Goal: Information Seeking & Learning: Learn about a topic

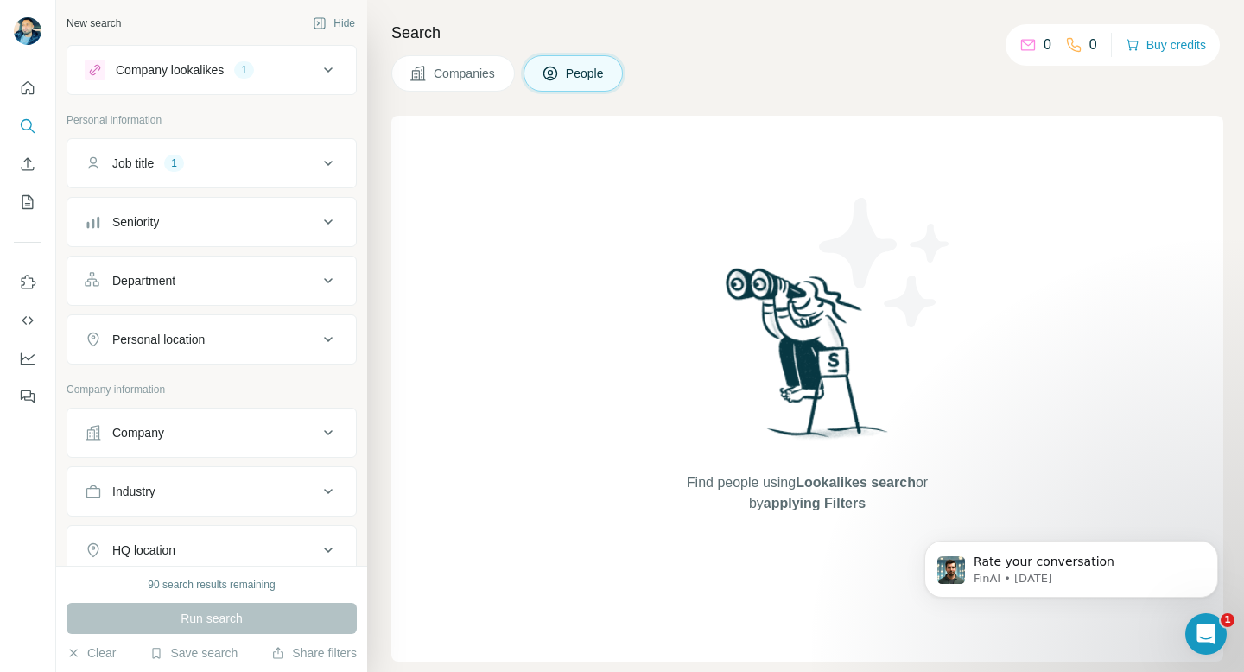
click at [220, 70] on div "Company lookalikes" at bounding box center [170, 69] width 108 height 17
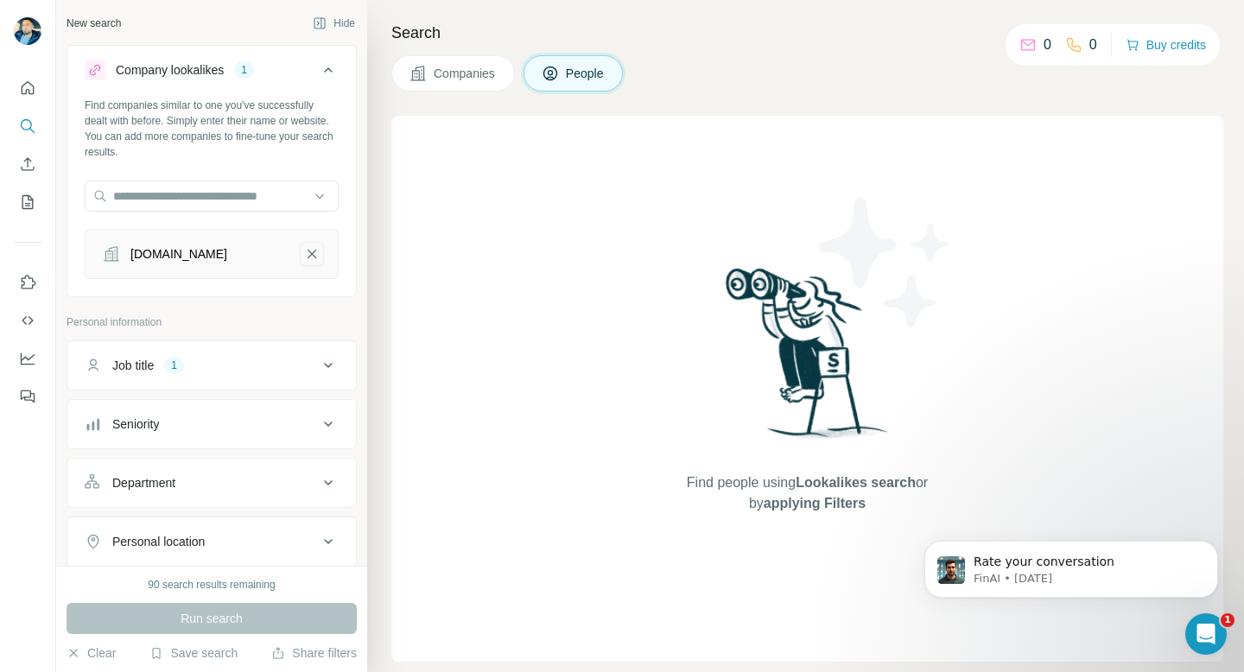
click at [315, 260] on icon "kaizenleap.com-remove-button" at bounding box center [312, 253] width 16 height 17
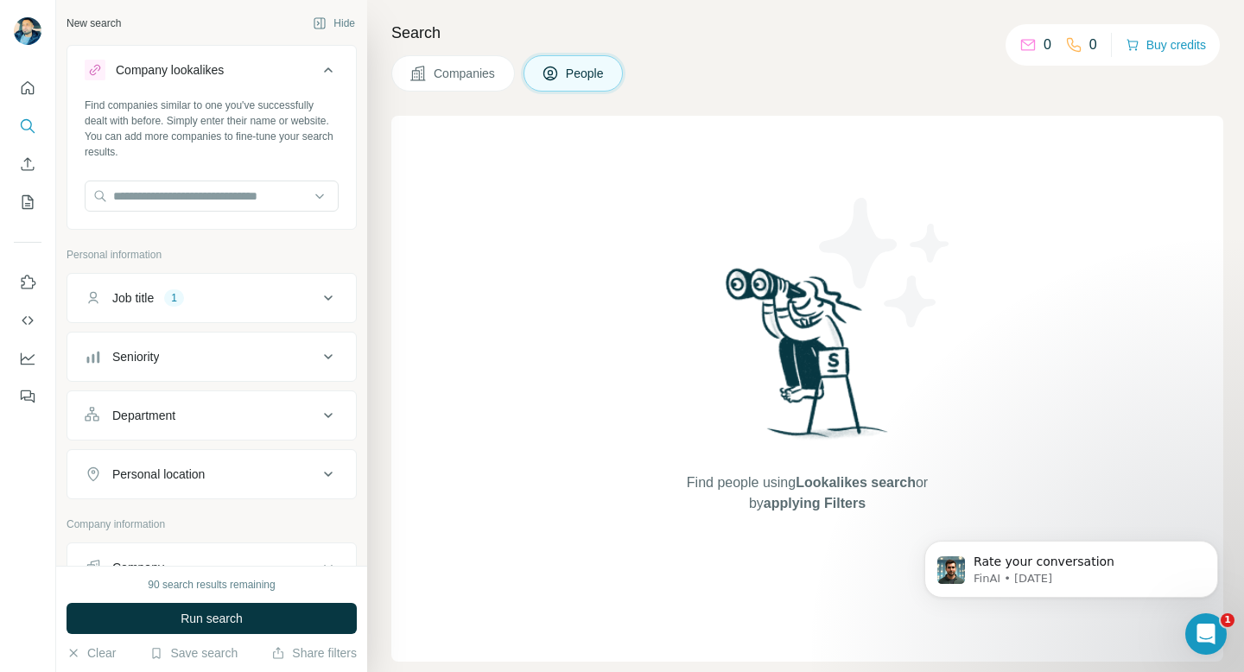
click at [229, 293] on div "Job title 1" at bounding box center [201, 297] width 233 height 17
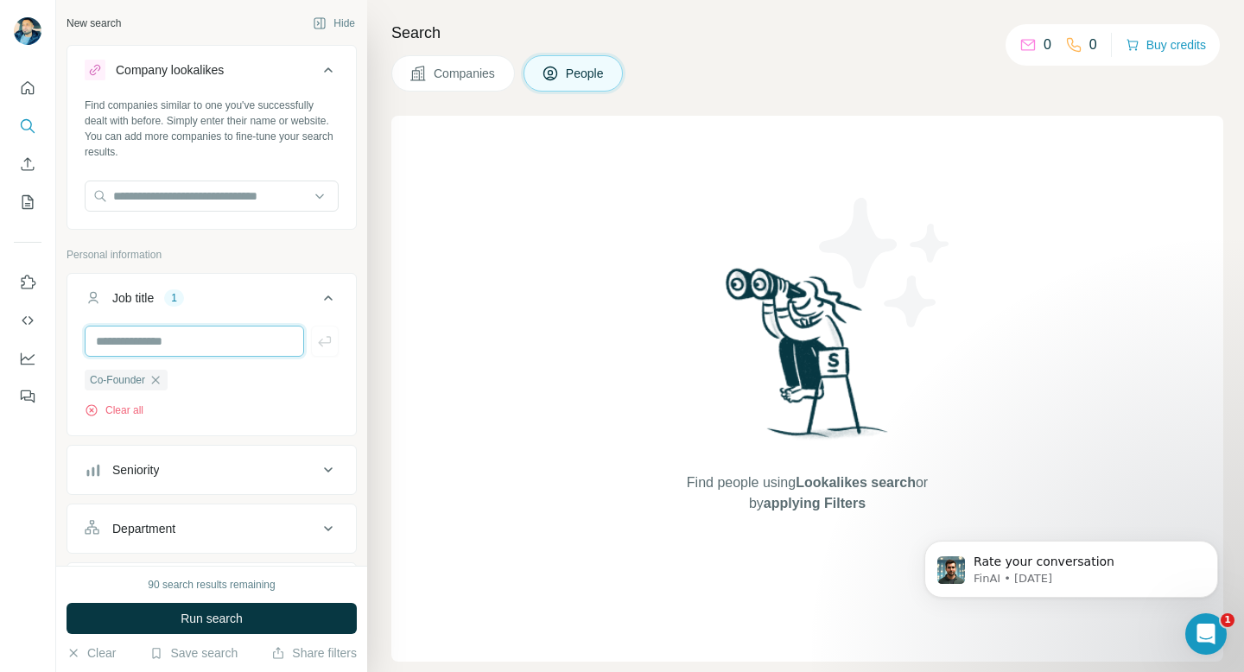
click at [214, 342] on input "text" at bounding box center [194, 341] width 219 height 31
type input "*****"
click at [269, 412] on div "Clear all" at bounding box center [212, 411] width 254 height 16
click at [240, 335] on input "*****" at bounding box center [194, 341] width 219 height 31
click at [257, 379] on ul "Co-Founder" at bounding box center [212, 380] width 254 height 22
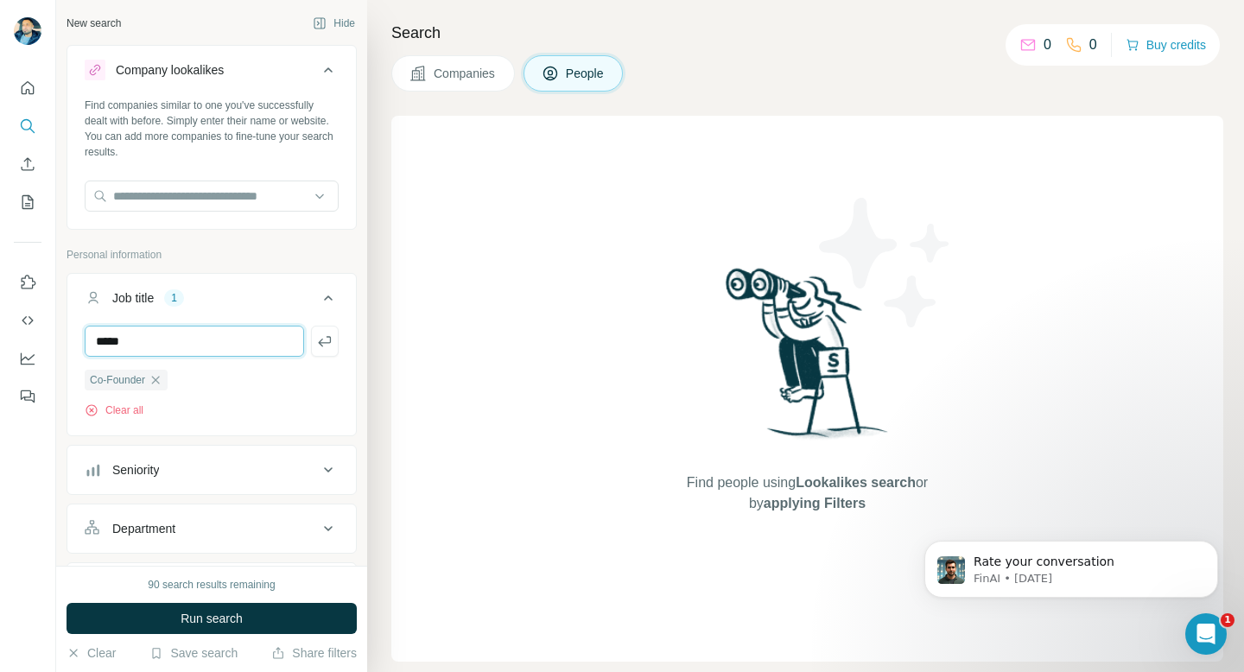
click at [216, 344] on input "*****" at bounding box center [194, 341] width 219 height 31
click at [318, 342] on icon "button" at bounding box center [324, 341] width 13 height 10
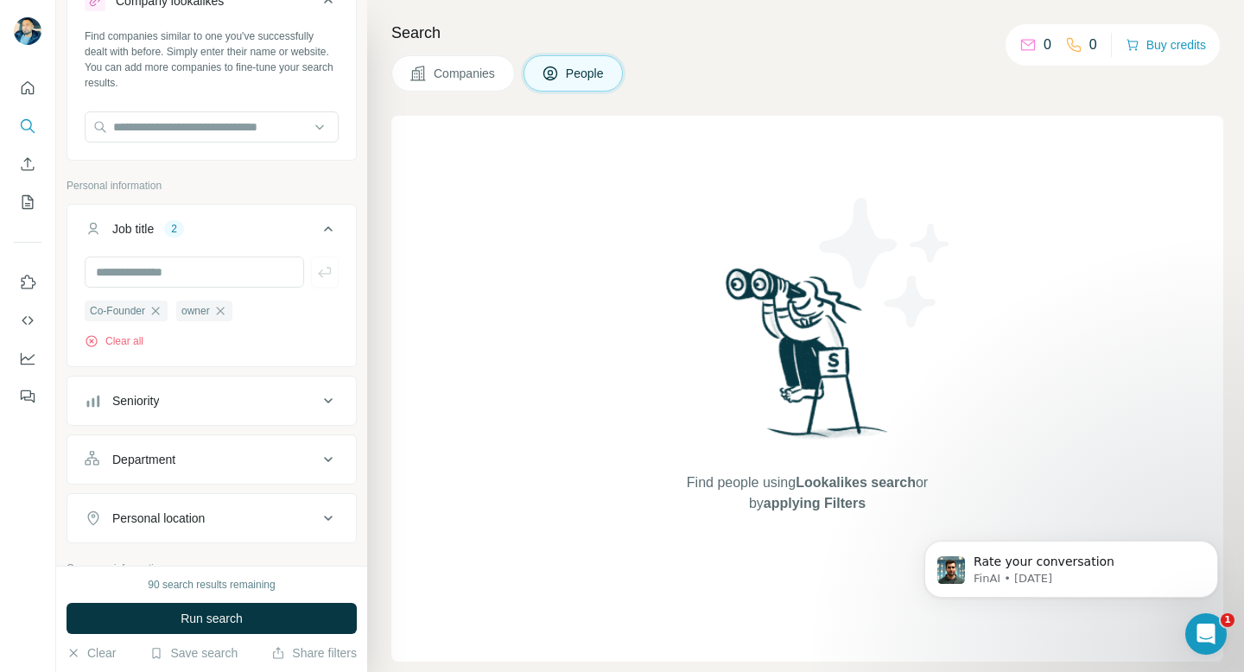
scroll to position [70, 0]
click at [296, 410] on button "Seniority" at bounding box center [211, 399] width 289 height 41
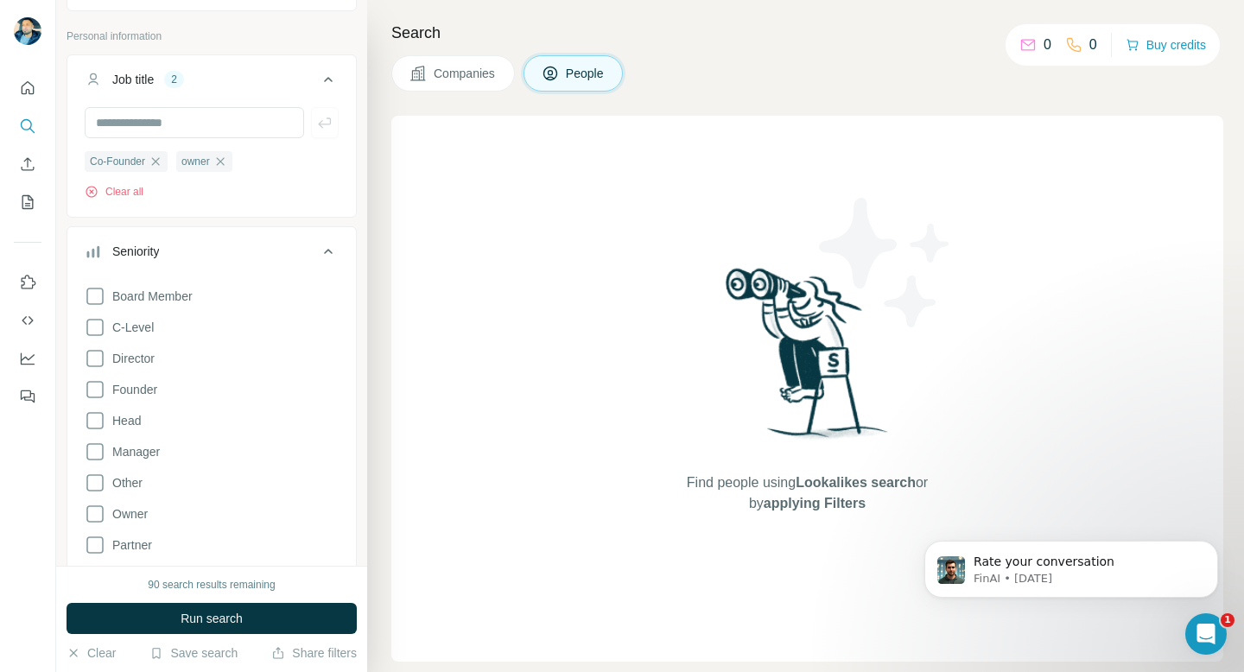
scroll to position [225, 0]
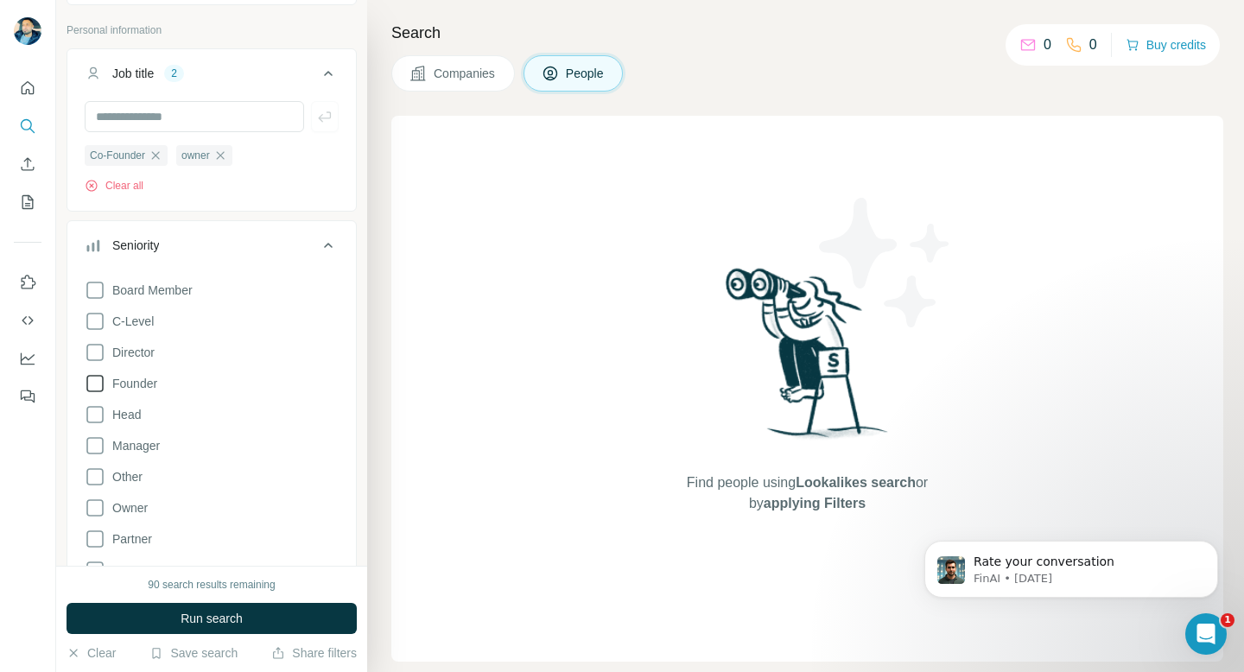
click at [92, 379] on icon at bounding box center [95, 383] width 21 height 21
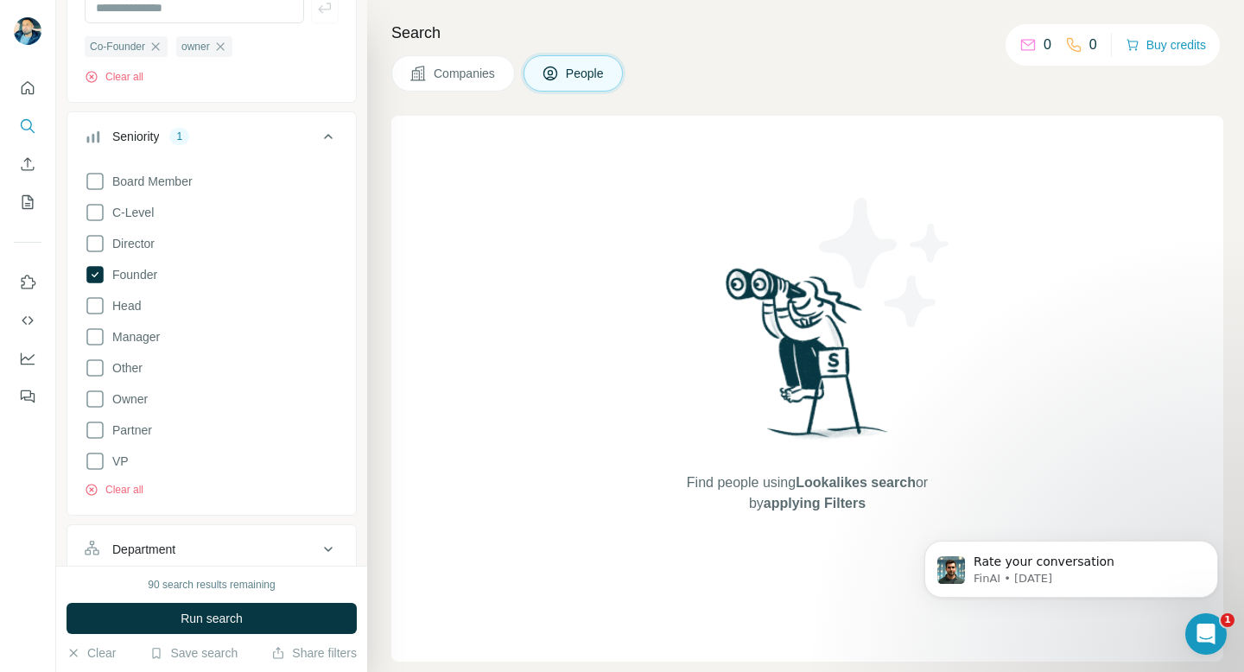
scroll to position [332, 0]
click at [93, 464] on icon at bounding box center [95, 463] width 21 height 21
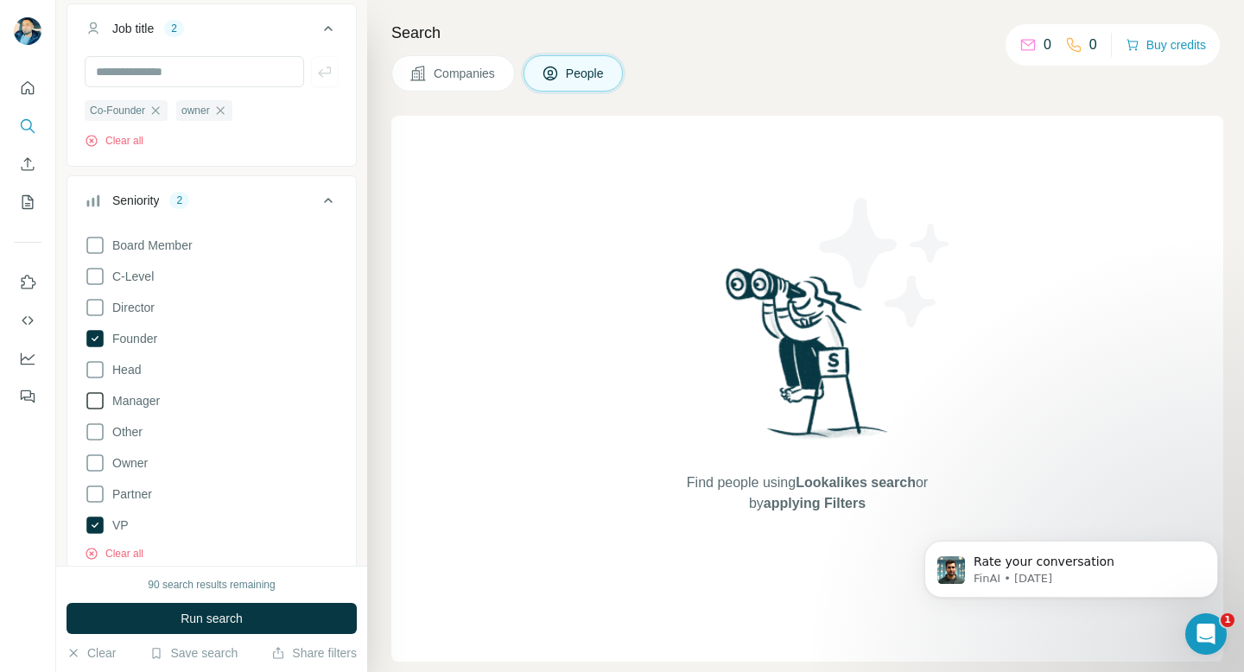
scroll to position [267, 0]
click at [102, 284] on icon at bounding box center [94, 278] width 17 height 17
click at [330, 205] on icon at bounding box center [328, 203] width 21 height 21
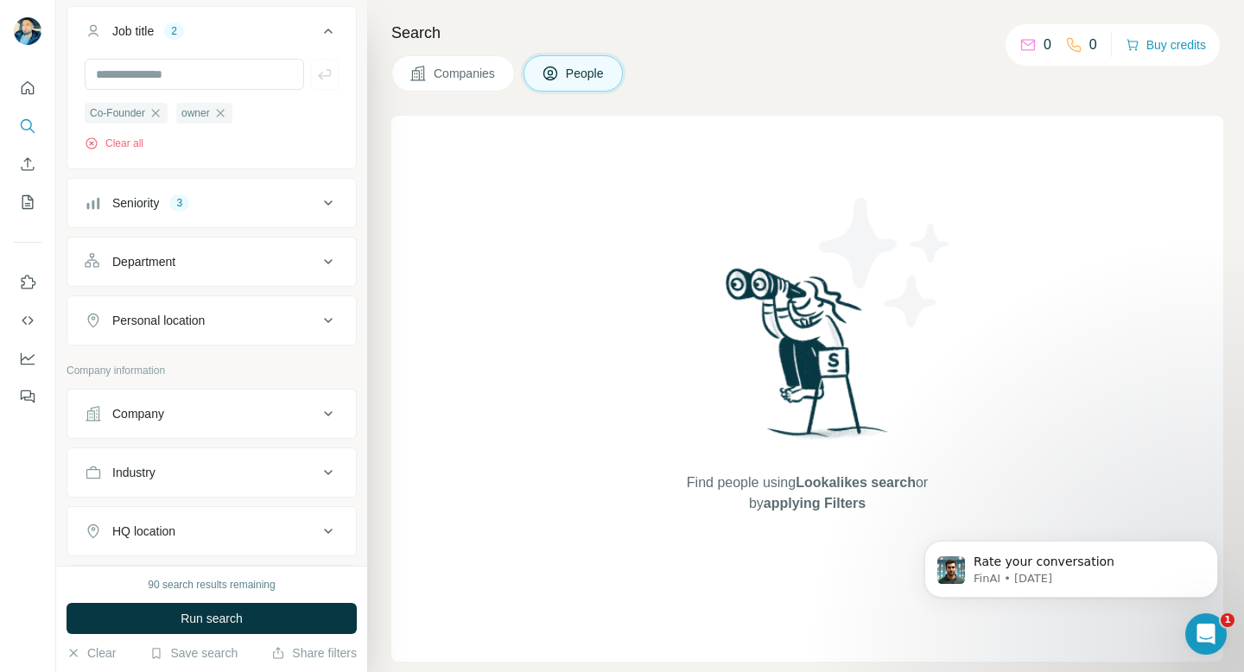
click at [254, 200] on div "Seniority 3" at bounding box center [201, 202] width 233 height 17
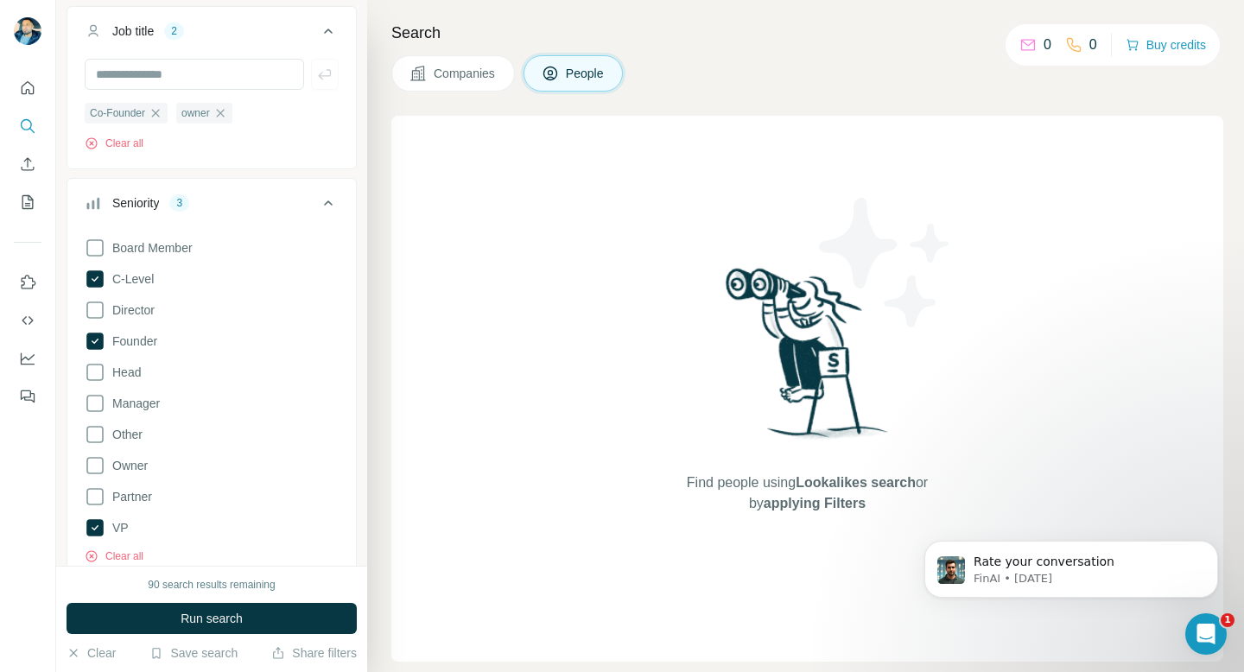
click at [254, 200] on div "Seniority 3" at bounding box center [201, 202] width 233 height 17
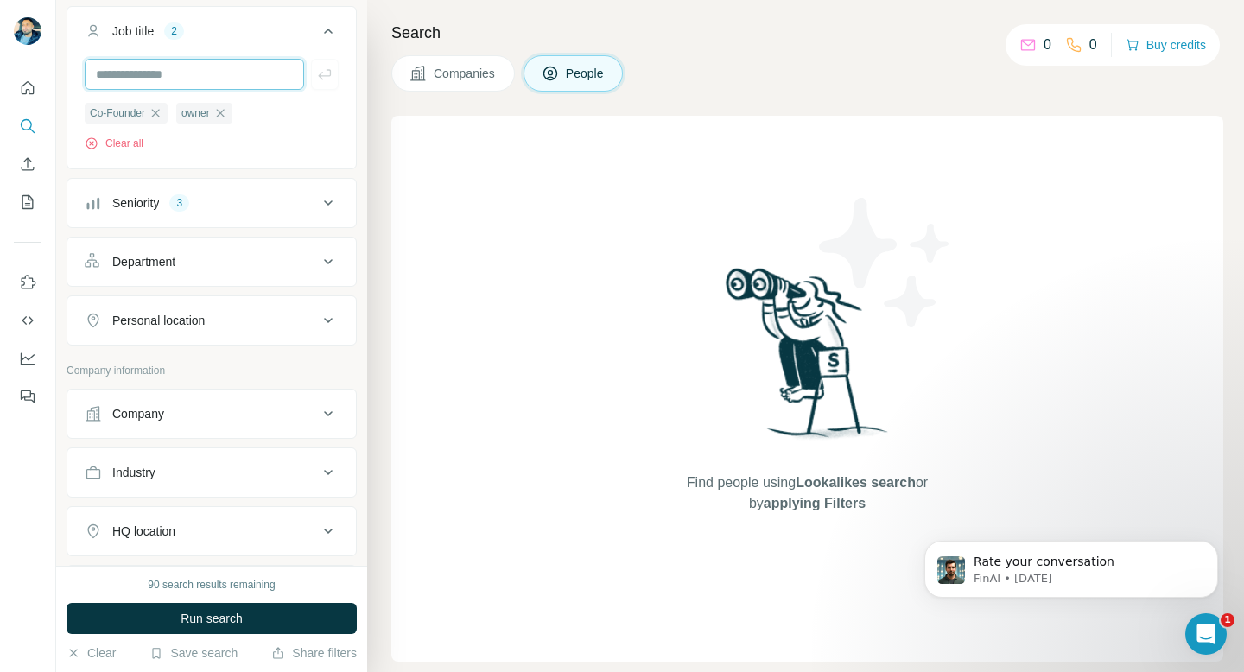
click at [242, 79] on input "text" at bounding box center [194, 74] width 219 height 31
type input "***"
click at [319, 134] on div "Co-Founder owner Clear all" at bounding box center [212, 126] width 254 height 49
click at [328, 73] on icon "button" at bounding box center [324, 74] width 17 height 17
click at [219, 264] on div "Department" at bounding box center [201, 261] width 233 height 17
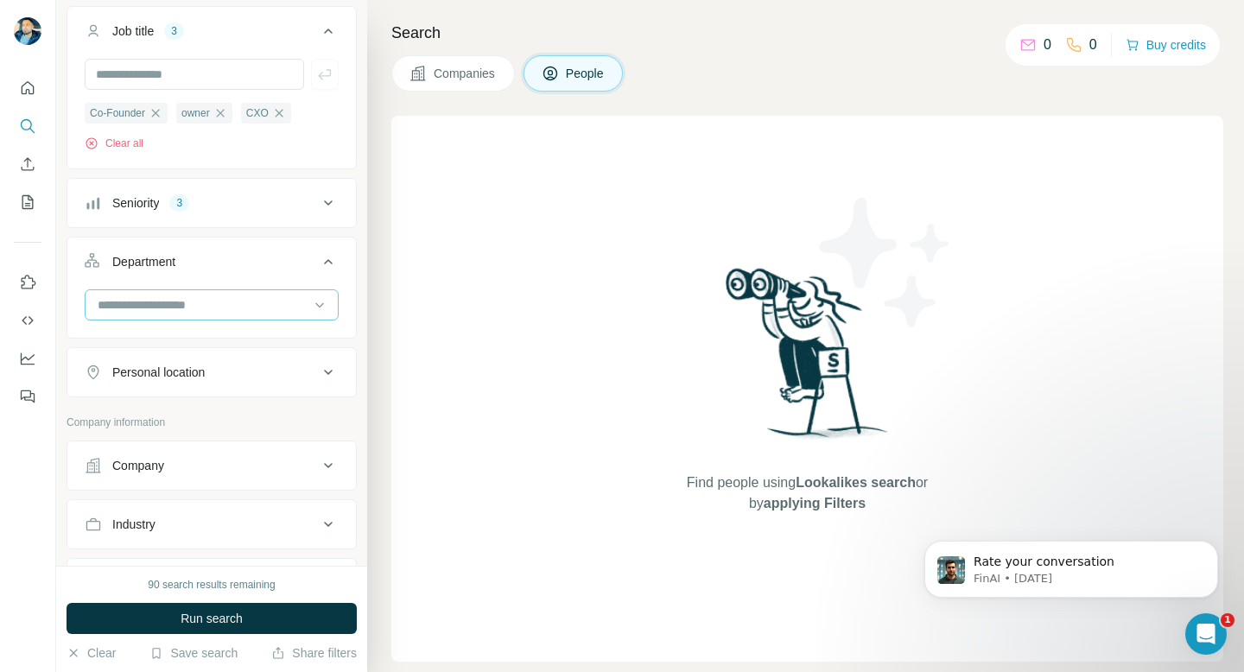
click at [226, 311] on input at bounding box center [202, 304] width 213 height 19
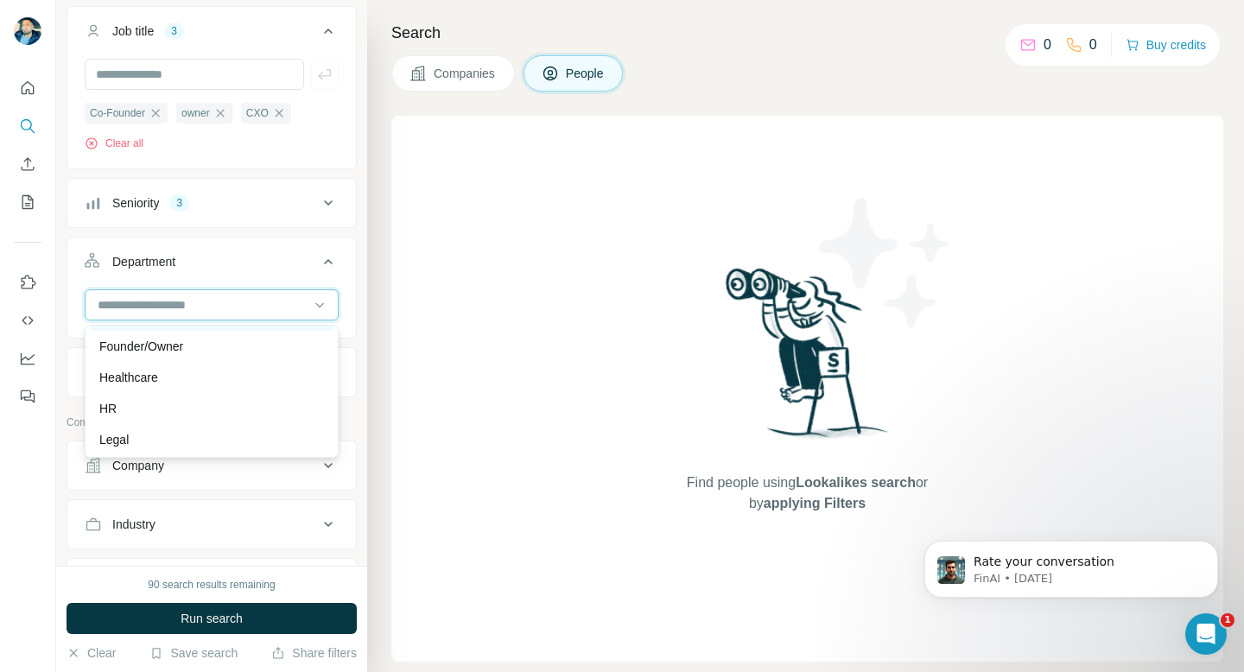
scroll to position [206, 0]
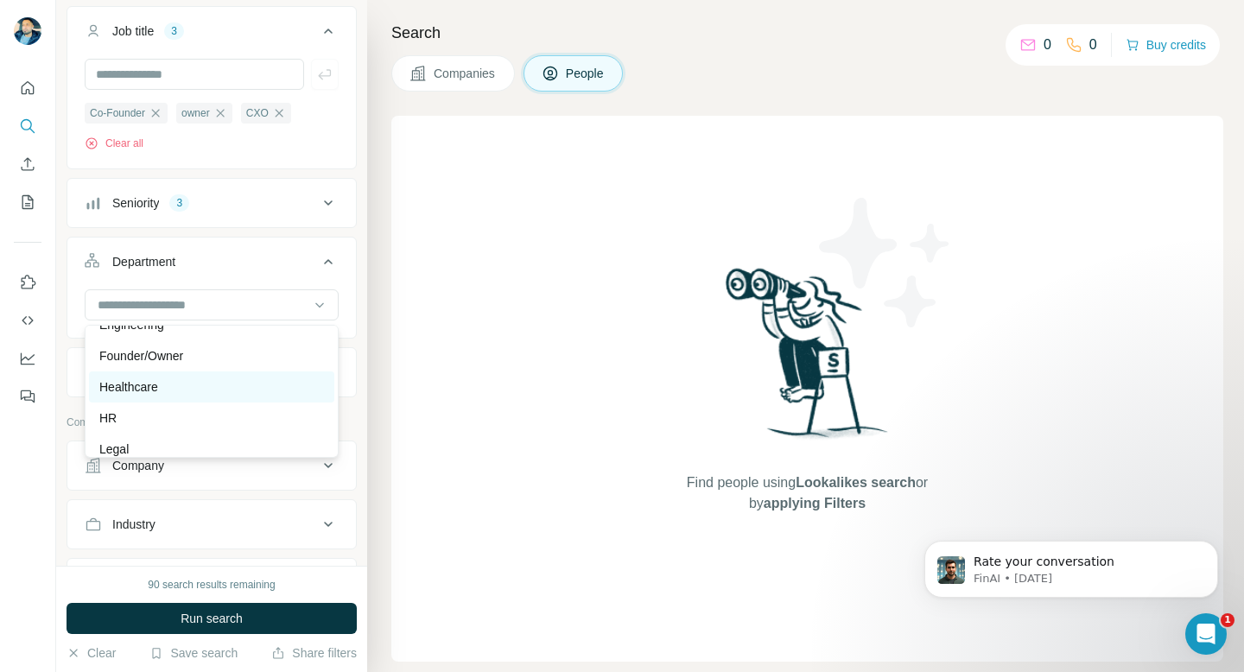
click at [194, 387] on div "Healthcare" at bounding box center [211, 386] width 225 height 17
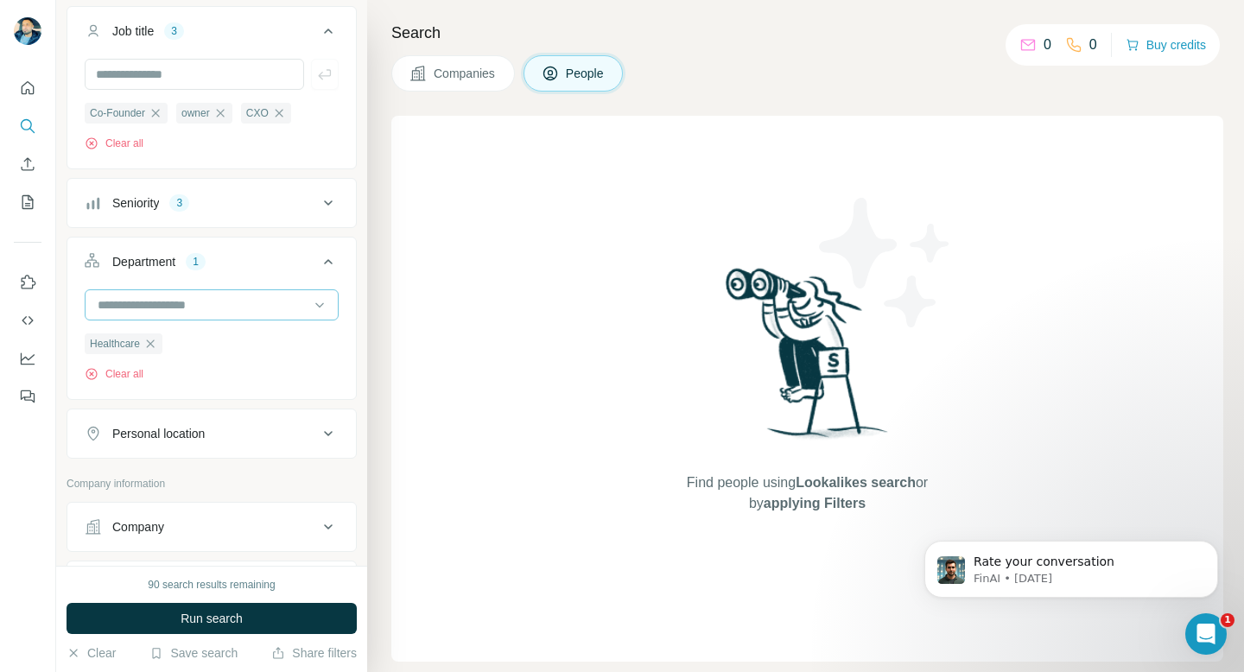
click at [285, 306] on input at bounding box center [202, 304] width 213 height 19
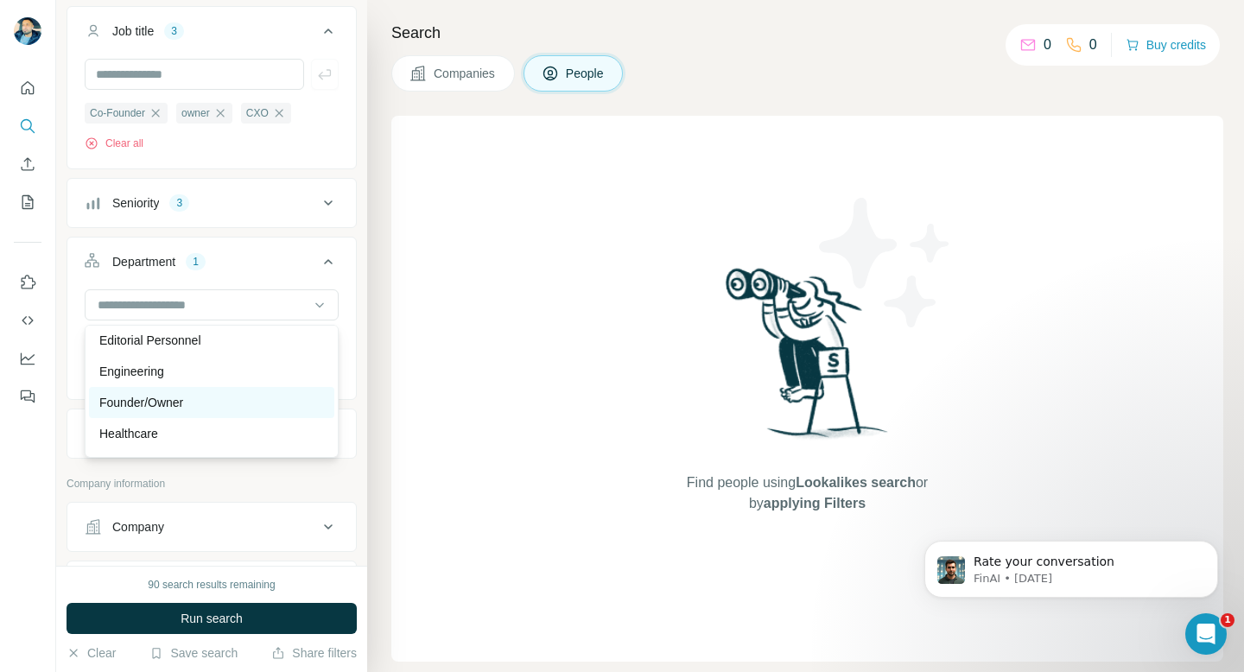
click at [195, 405] on div "Founder/Owner" at bounding box center [211, 402] width 225 height 17
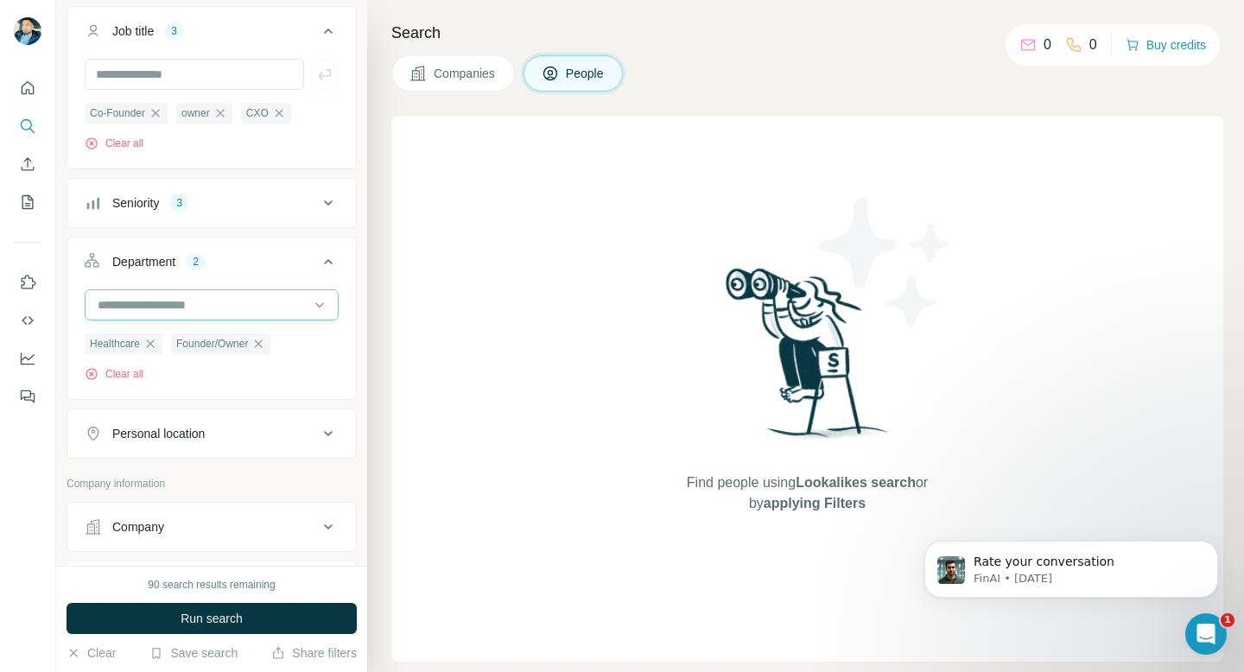
click at [244, 312] on input at bounding box center [202, 304] width 213 height 19
click at [313, 306] on icon at bounding box center [319, 304] width 17 height 17
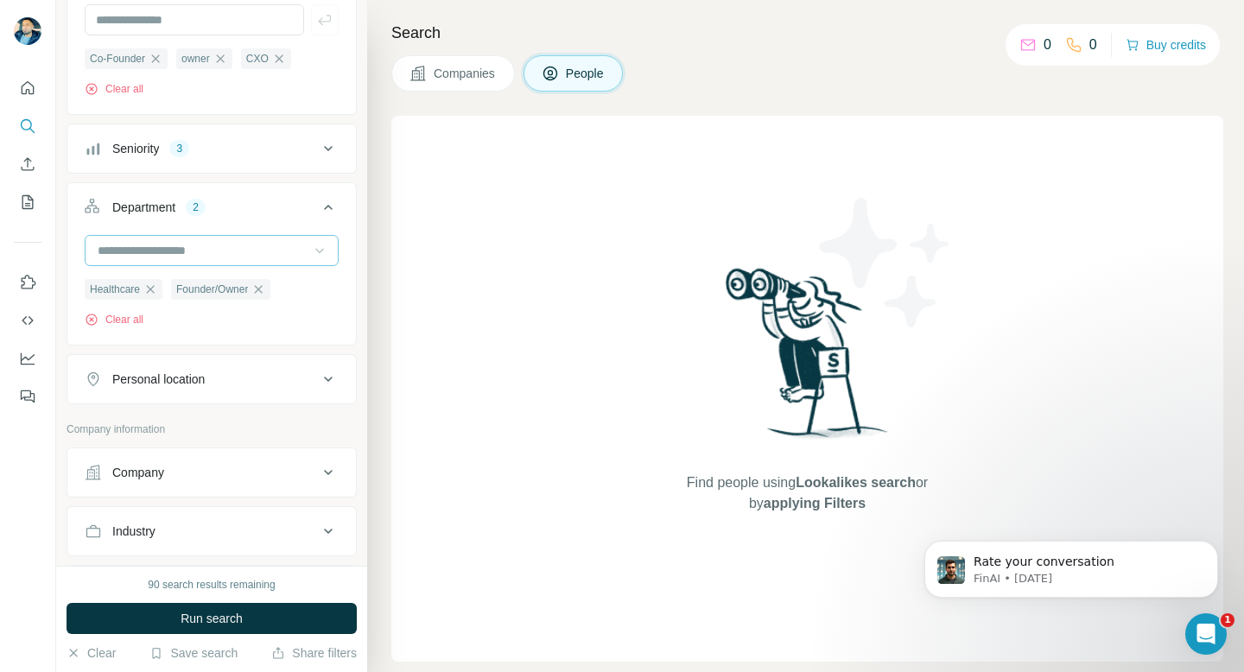
scroll to position [327, 0]
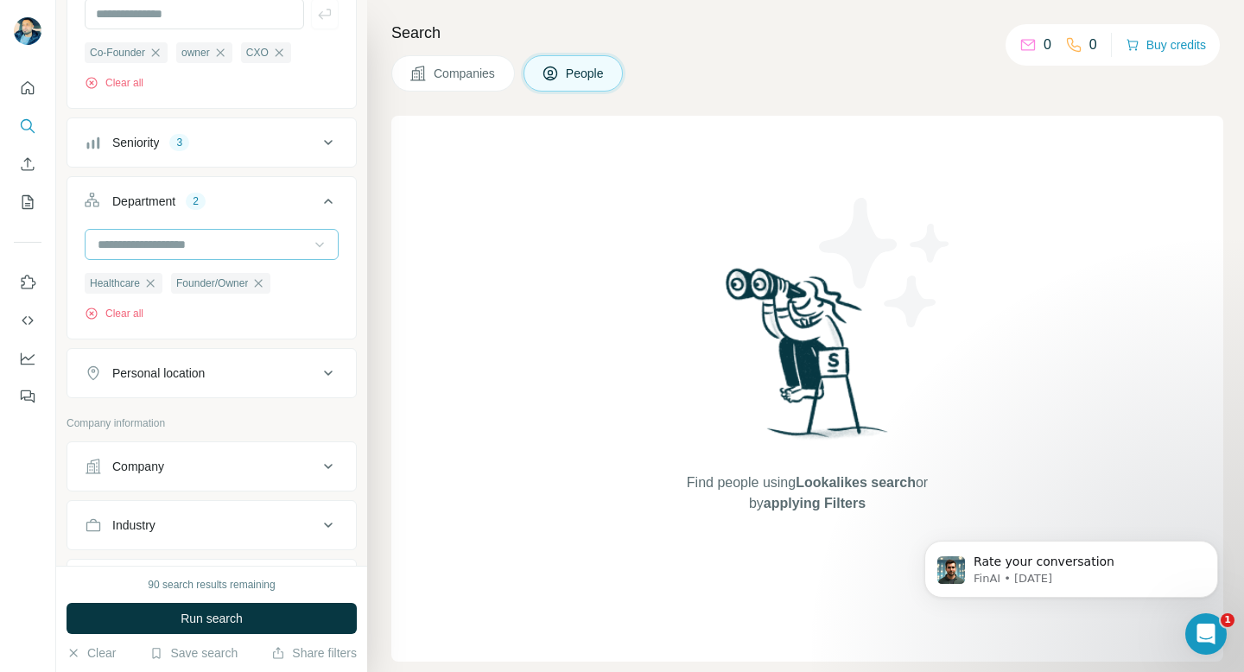
click at [299, 372] on div "Personal location" at bounding box center [201, 373] width 233 height 17
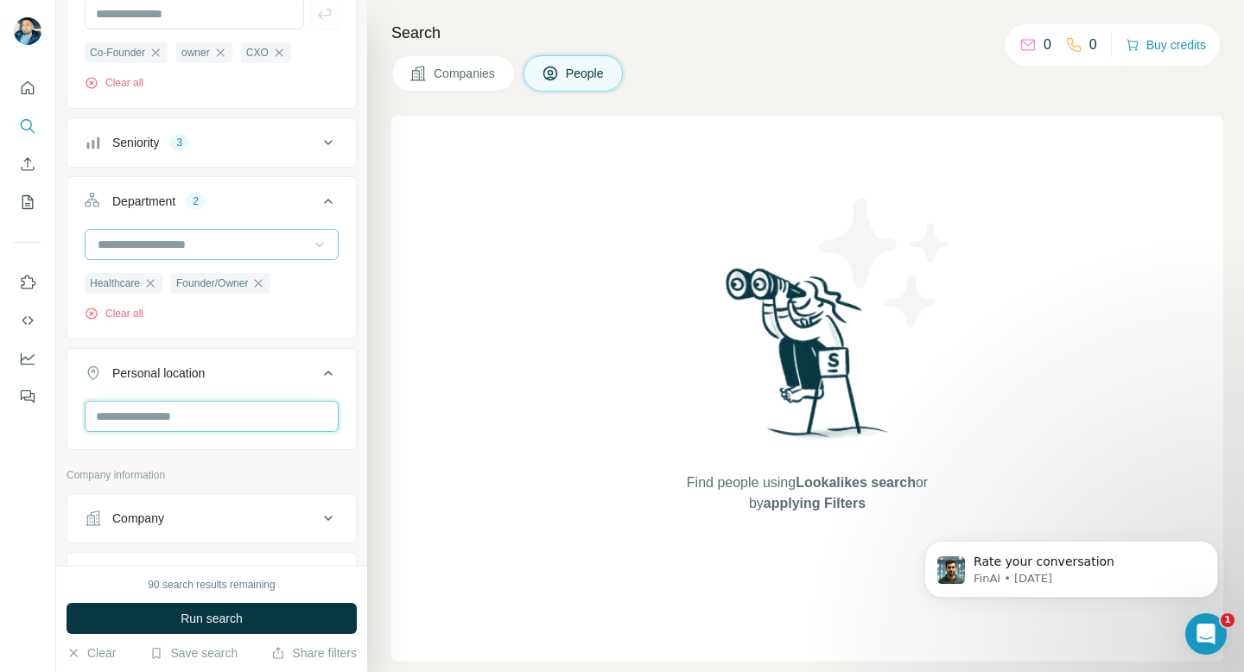
click at [264, 419] on input "text" at bounding box center [212, 416] width 254 height 31
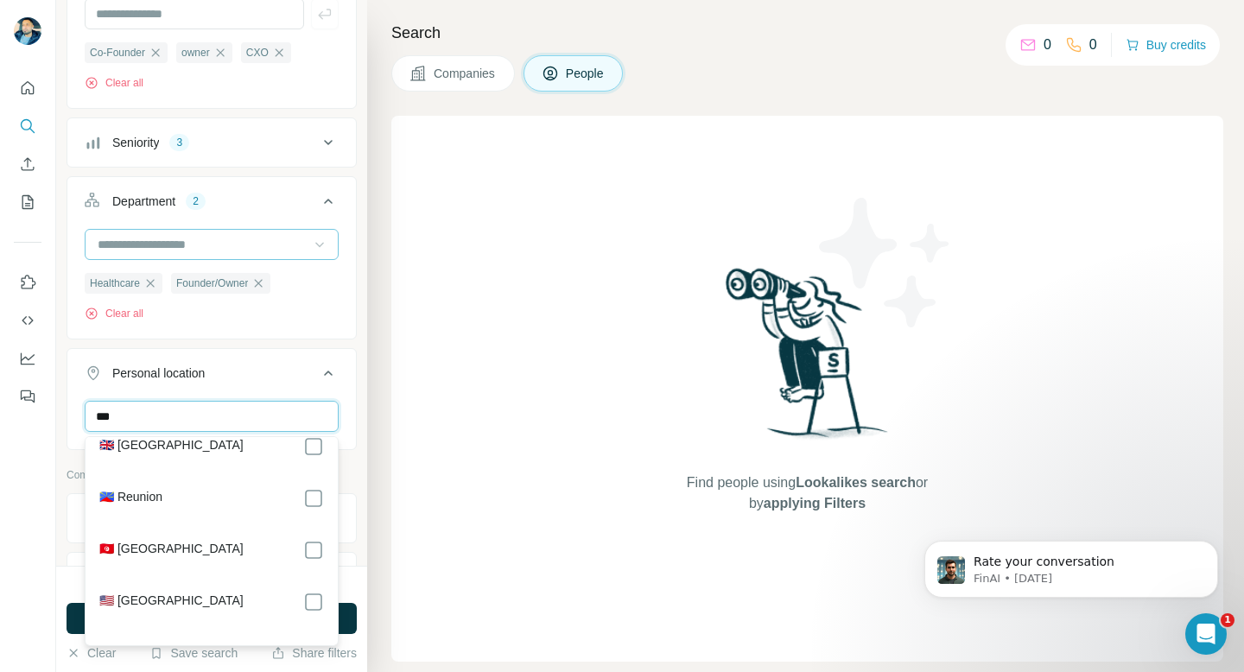
scroll to position [60, 0]
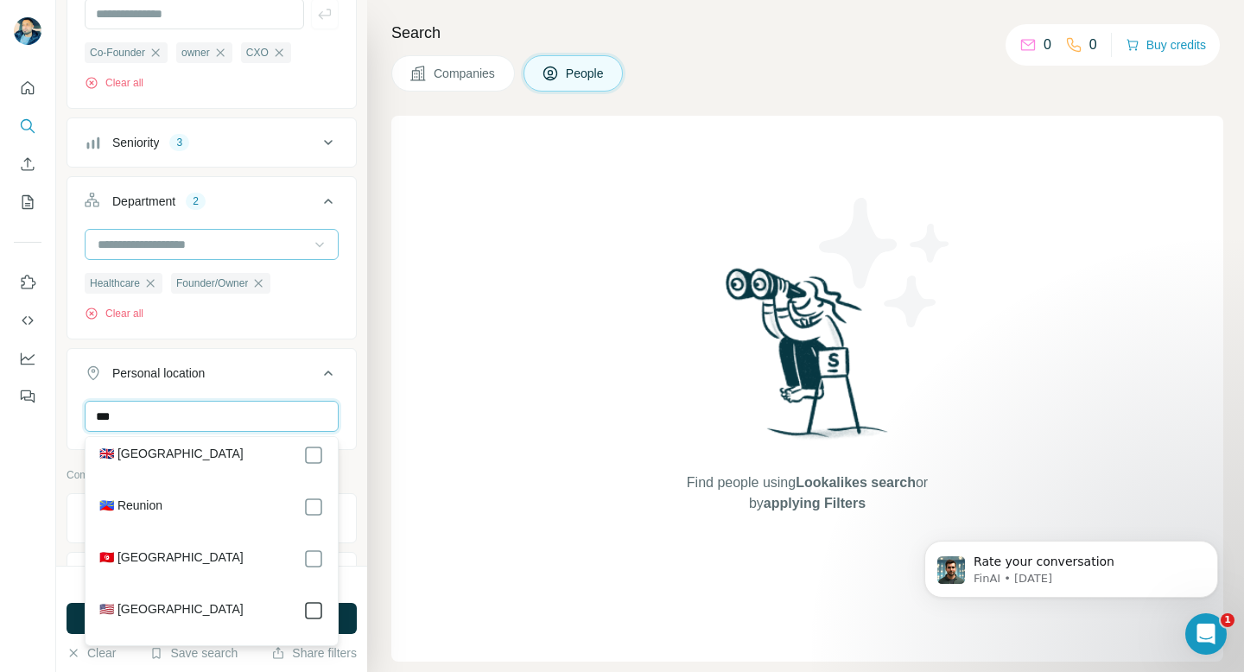
type input "***"
click at [322, 380] on icon at bounding box center [328, 373] width 21 height 21
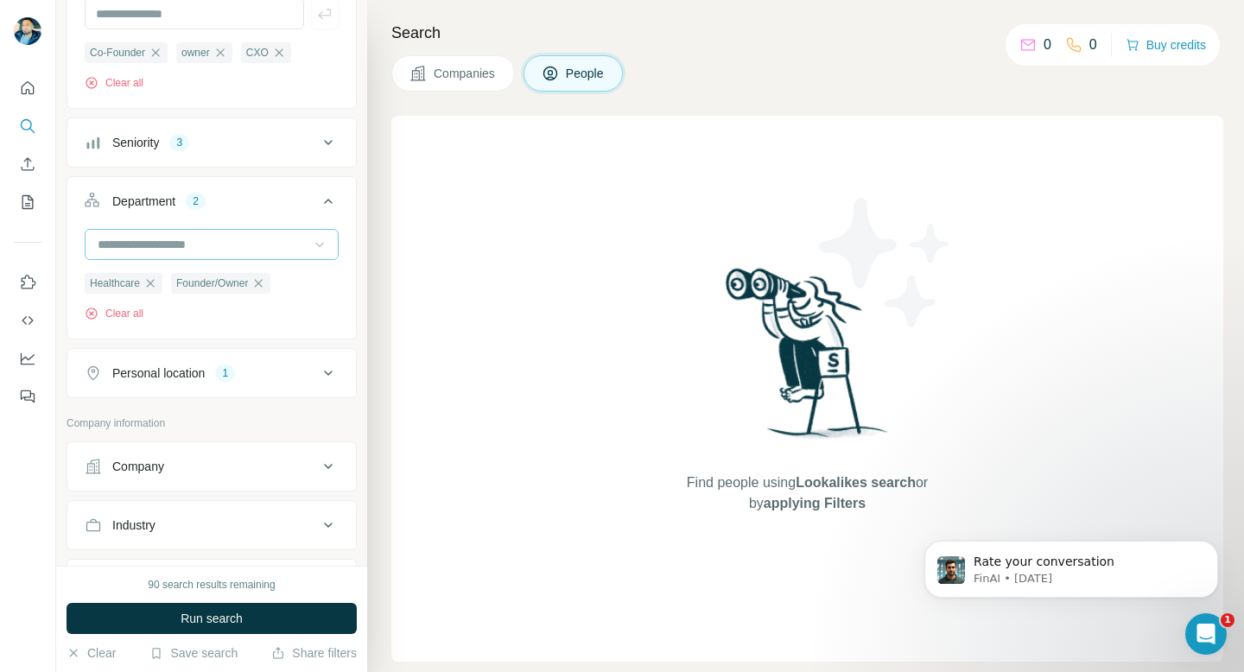
click at [270, 469] on div "Company" at bounding box center [201, 466] width 233 height 17
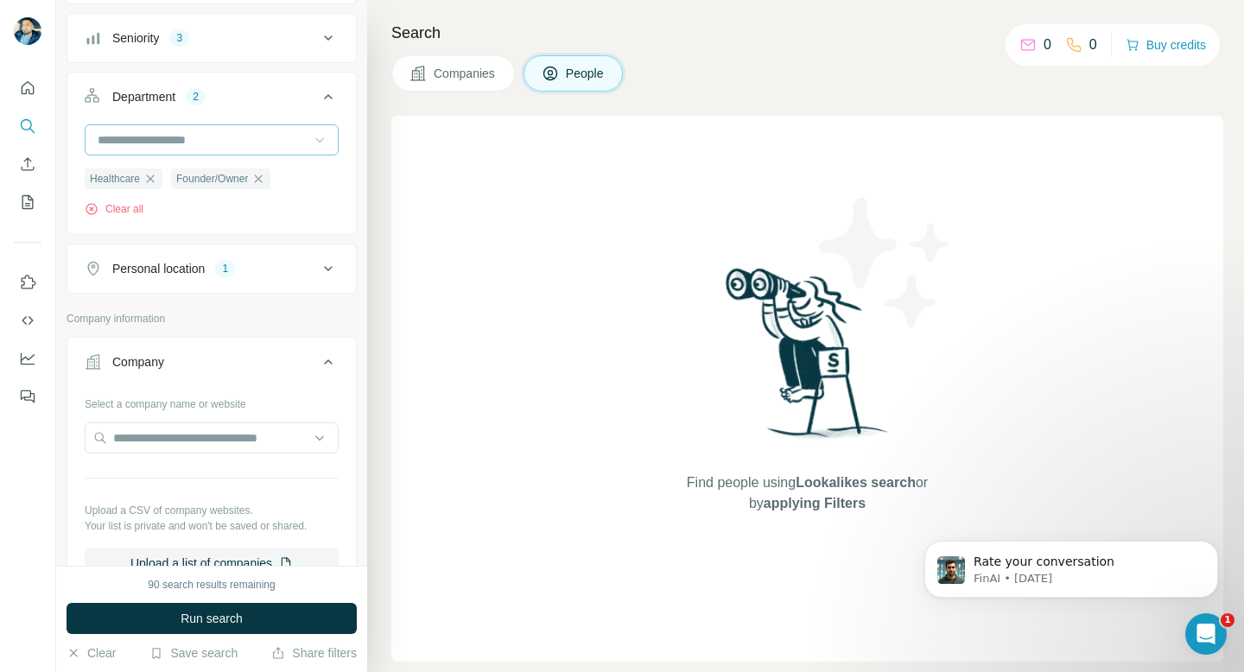
scroll to position [436, 0]
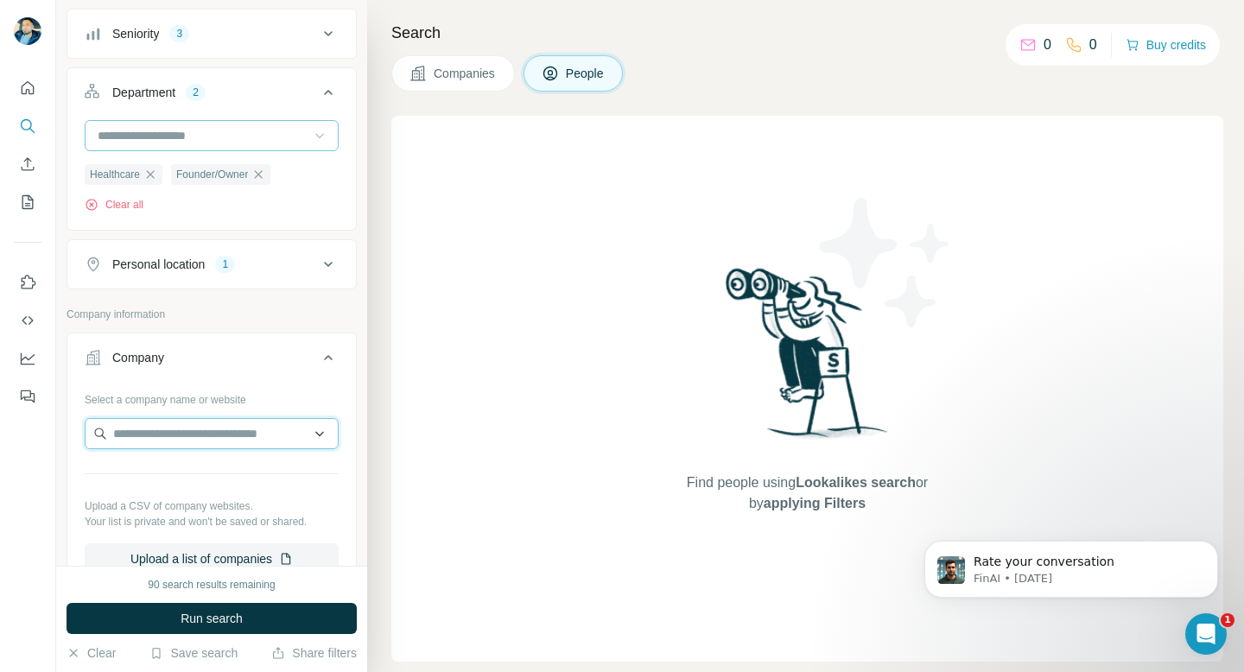
click at [238, 435] on input "text" at bounding box center [212, 433] width 254 height 31
click at [325, 359] on icon at bounding box center [328, 357] width 9 height 5
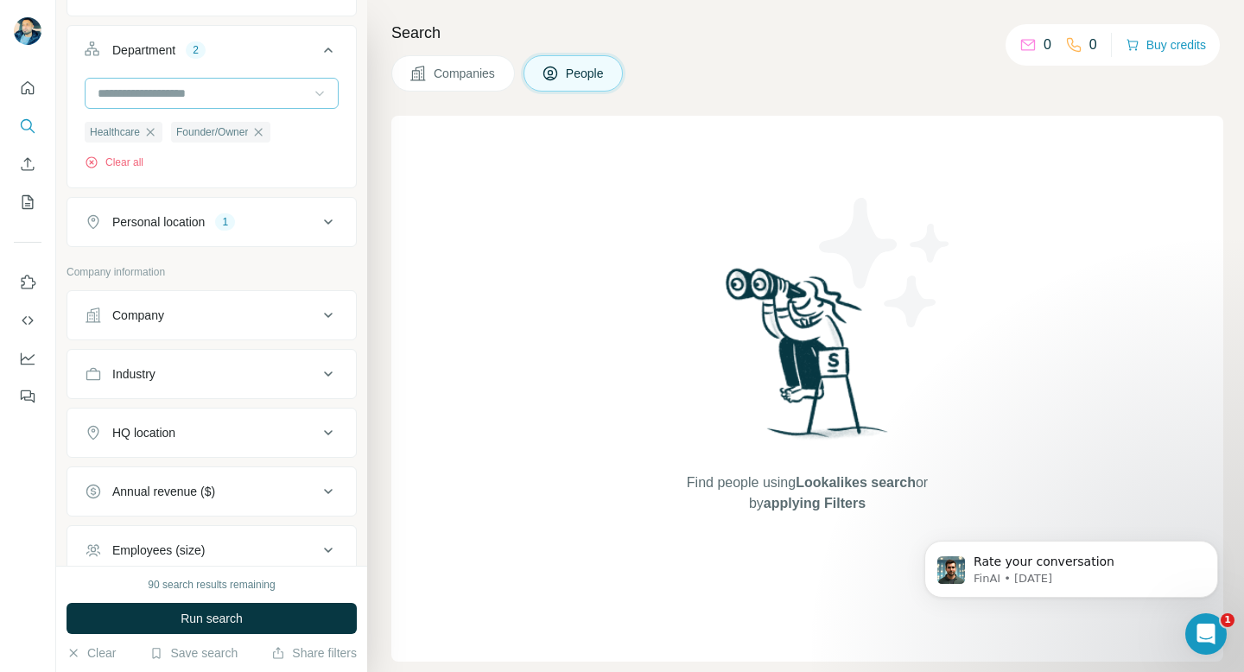
scroll to position [488, 0]
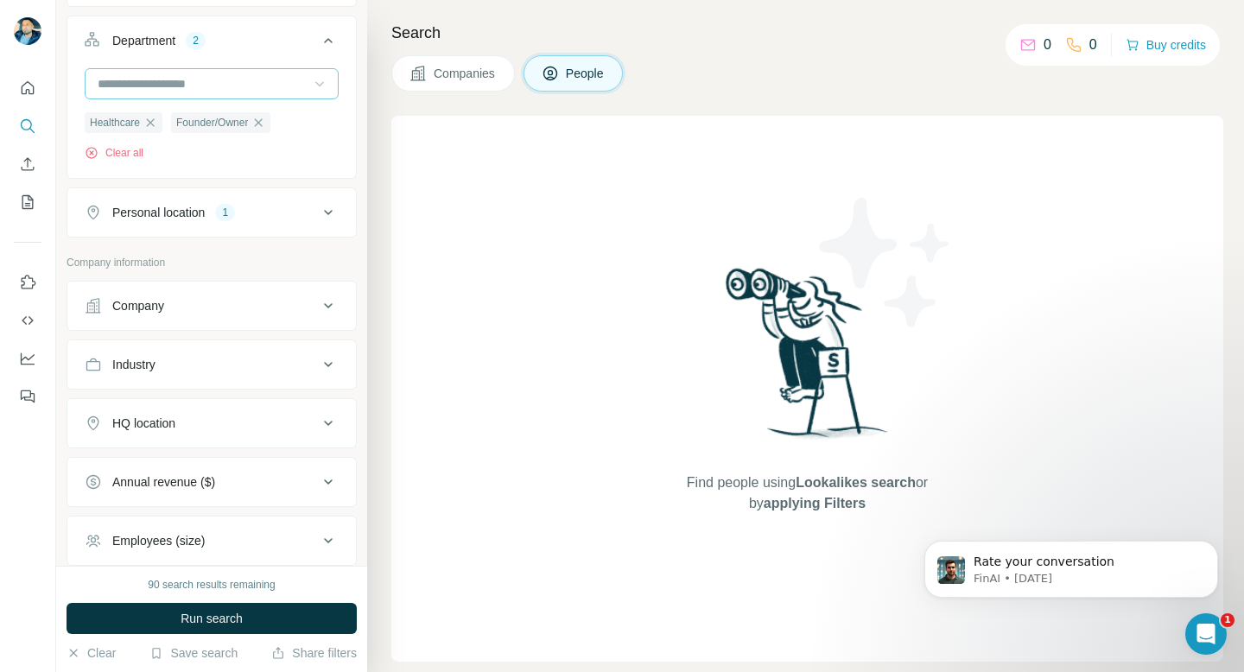
click at [334, 366] on icon at bounding box center [328, 364] width 21 height 21
click at [219, 403] on input at bounding box center [202, 407] width 213 height 19
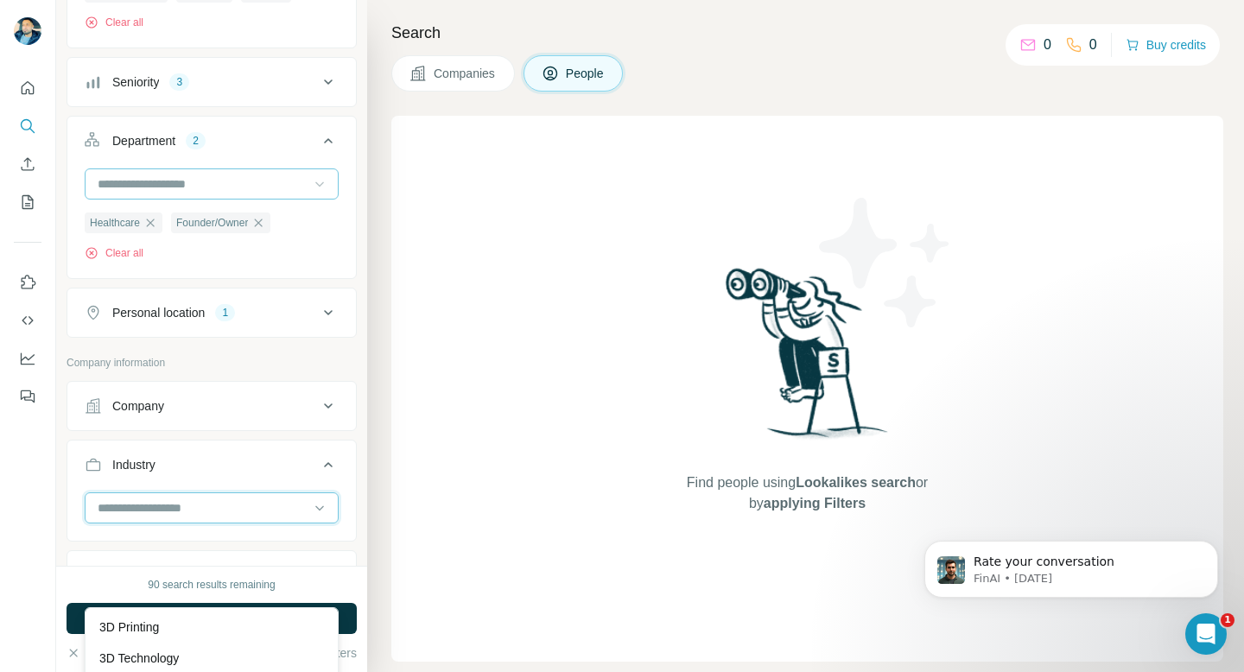
scroll to position [265, 0]
